Goal: Information Seeking & Learning: Learn about a topic

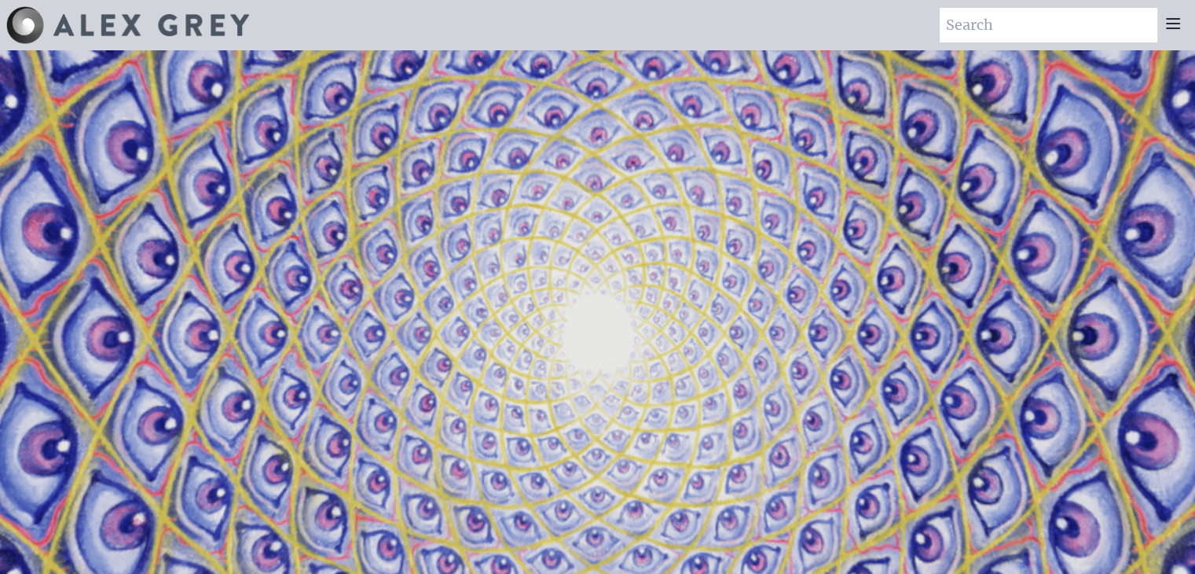
click at [196, 20] on img at bounding box center [151, 25] width 196 height 22
click at [1172, 25] on icon at bounding box center [1173, 23] width 19 height 19
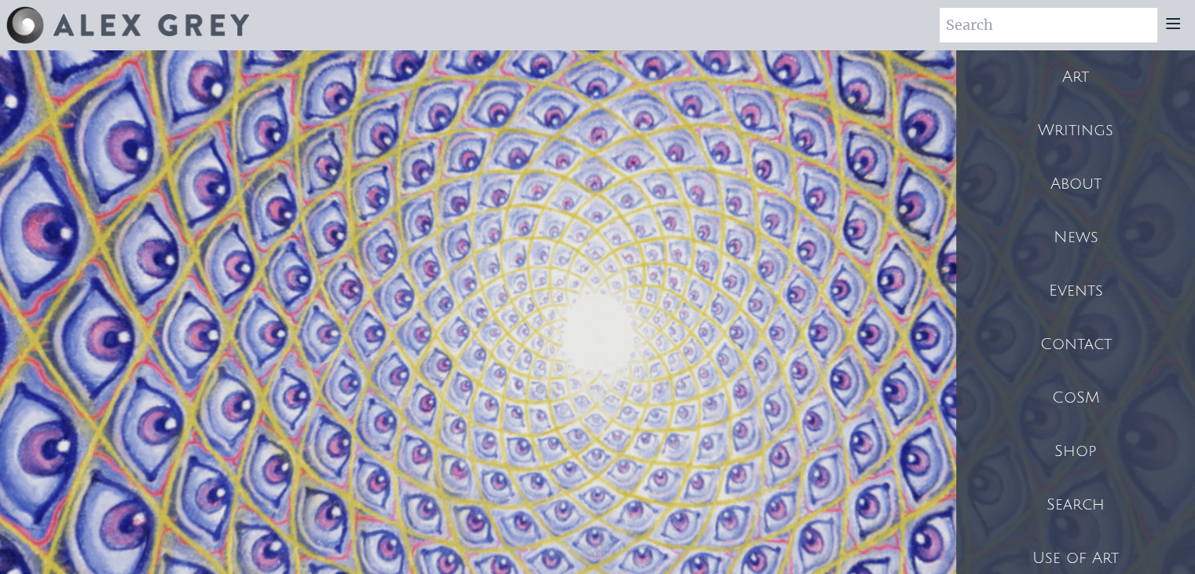
click at [1078, 83] on div "Art" at bounding box center [1075, 76] width 239 height 53
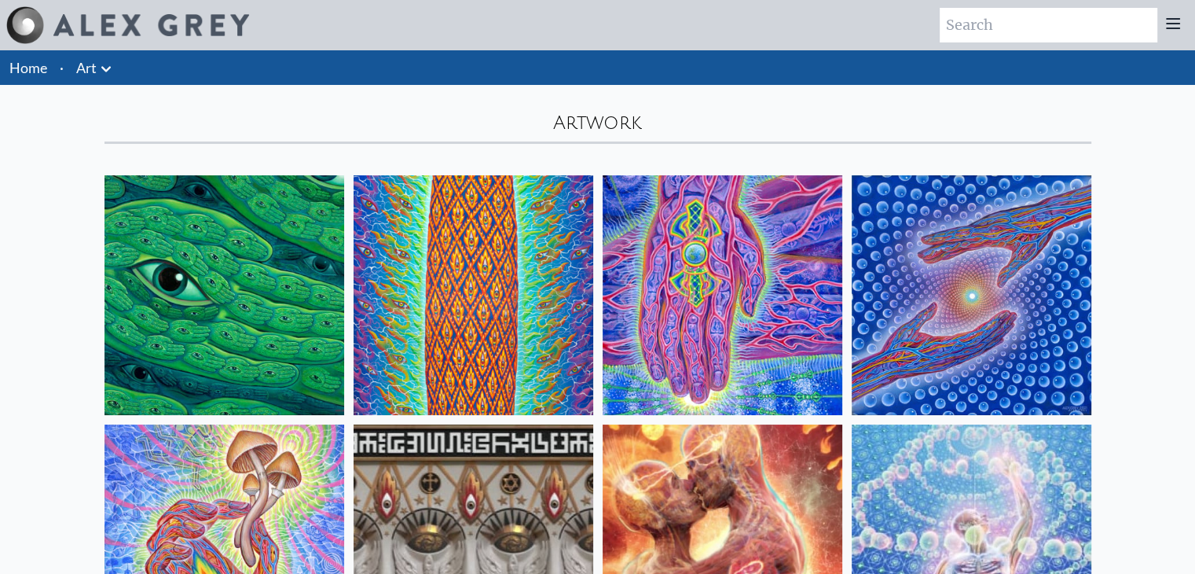
click at [88, 67] on link "Art" at bounding box center [86, 68] width 20 height 22
click at [101, 75] on icon at bounding box center [106, 69] width 19 height 19
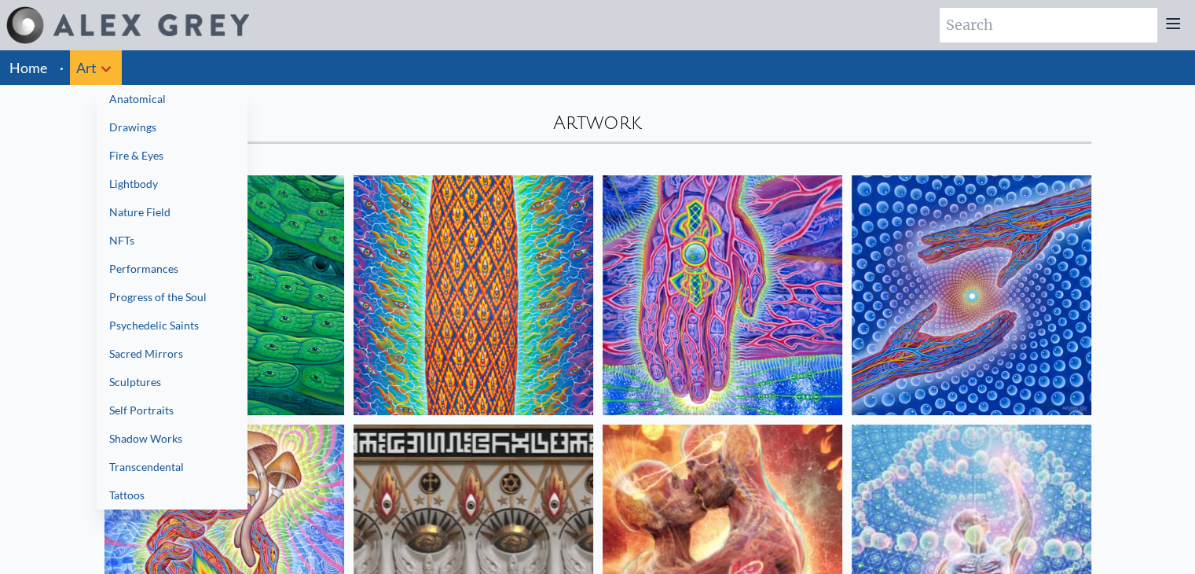
click at [152, 300] on link "Progress of the Soul" at bounding box center [172, 297] width 151 height 28
